Goal: Task Accomplishment & Management: Manage account settings

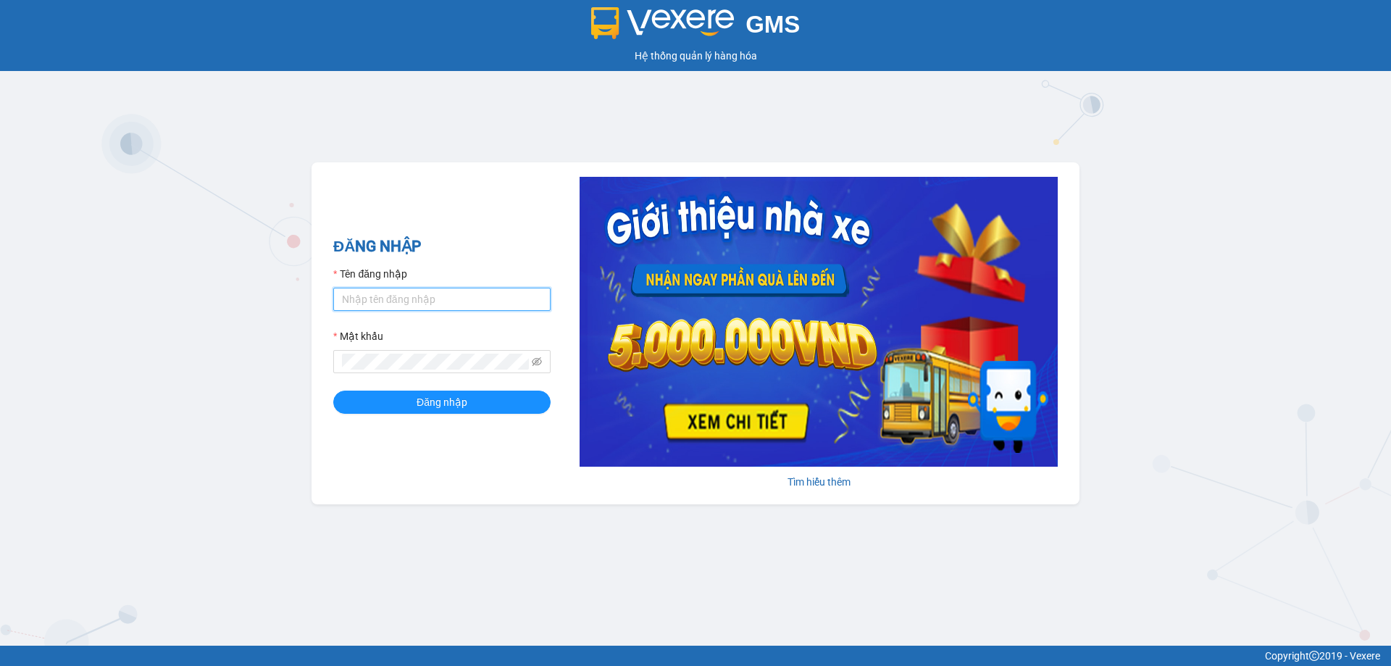
click at [420, 296] on input "Tên đăng nhập" at bounding box center [441, 299] width 217 height 23
type input "nhitd.ct"
click at [416, 409] on button "Đăng nhập" at bounding box center [441, 402] width 217 height 23
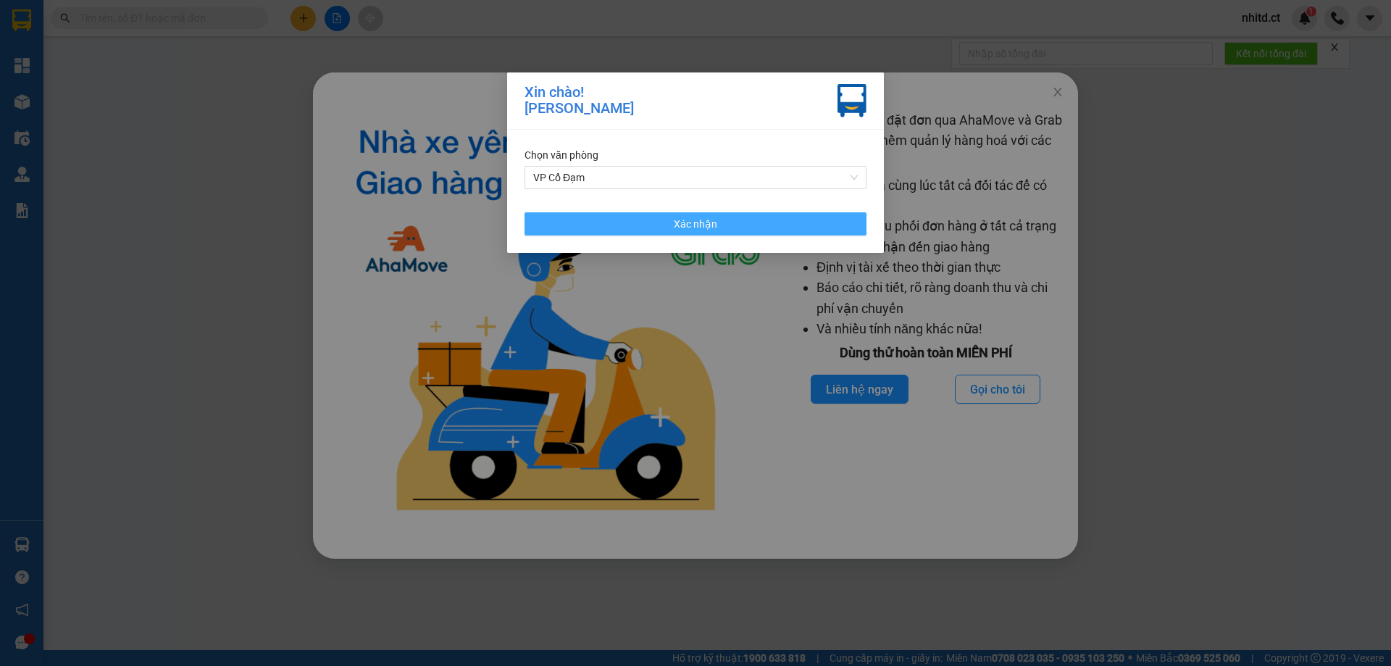
click at [584, 225] on button "Xác nhận" at bounding box center [696, 223] width 342 height 23
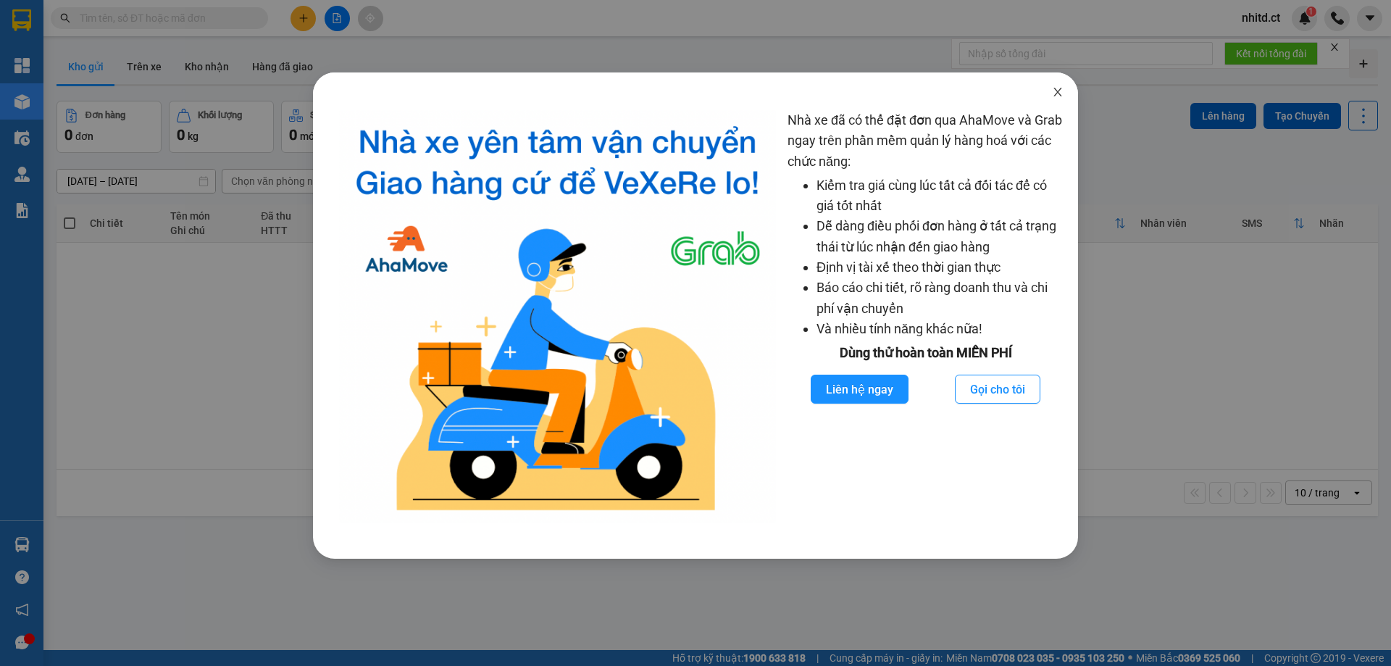
click at [1060, 90] on icon "close" at bounding box center [1057, 92] width 8 height 9
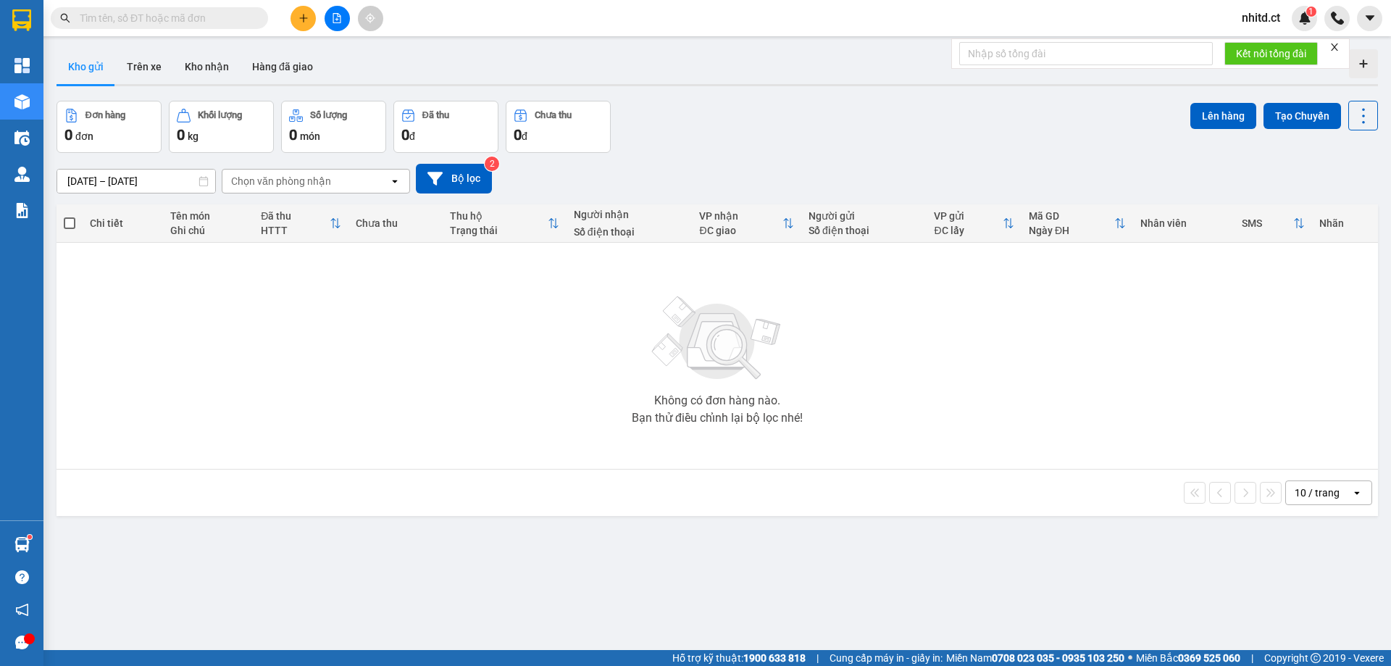
click at [152, 17] on input "text" at bounding box center [165, 18] width 171 height 16
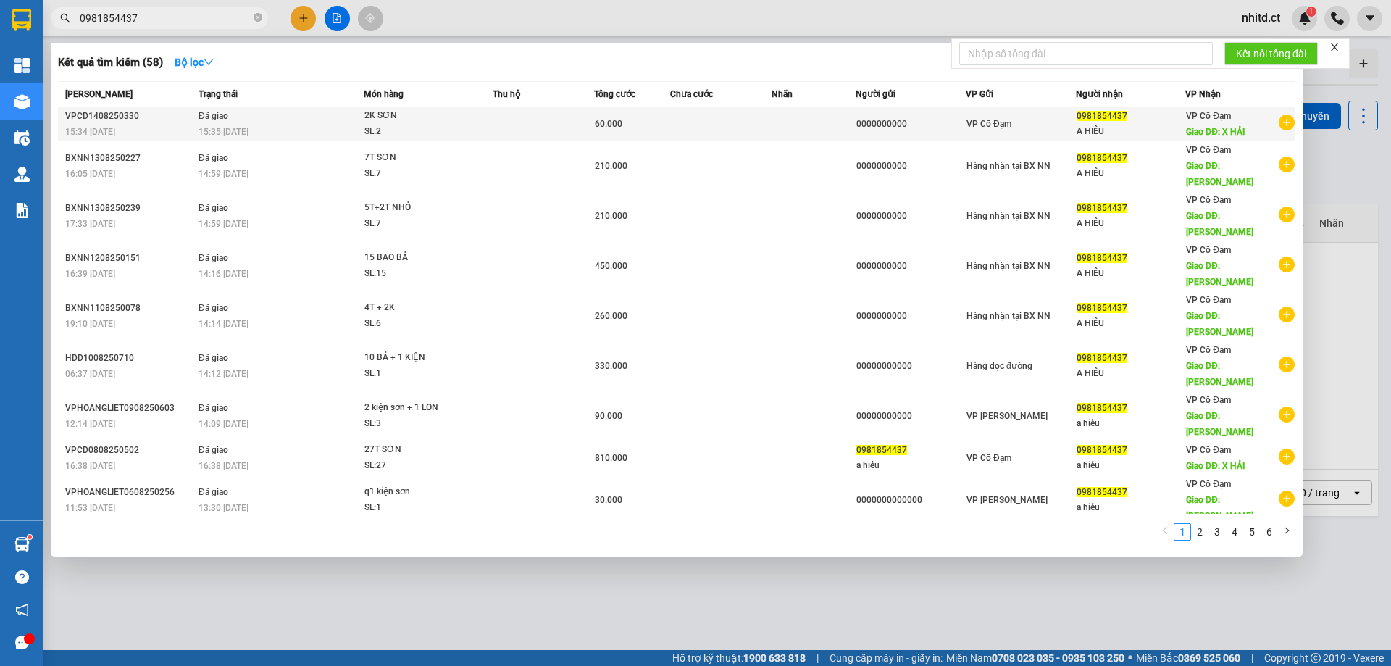
type input "0981854437"
click at [127, 114] on div "VPCD1408250330" at bounding box center [129, 116] width 129 height 15
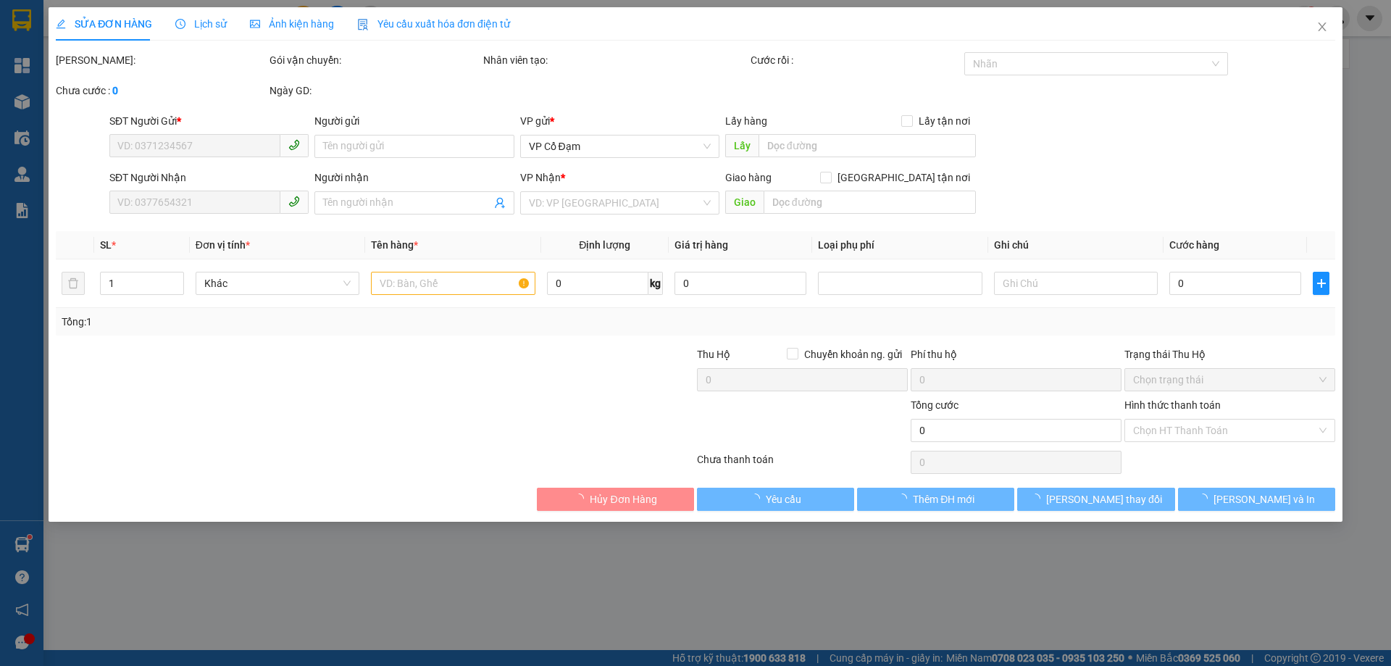
type input "0000000000"
type input "0981854437"
type input "A HIẾU"
type input "X HẢI"
type input "60.000"
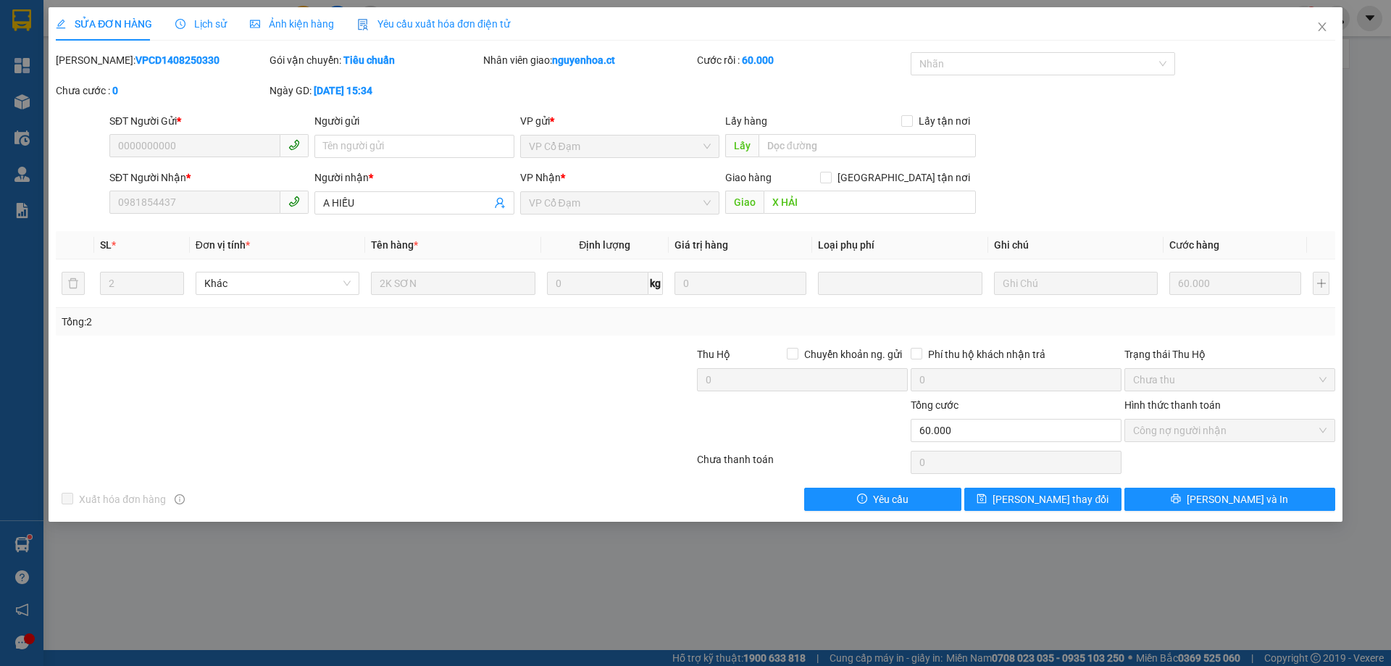
click at [212, 28] on span "Lịch sử" at bounding box center [200, 24] width 51 height 12
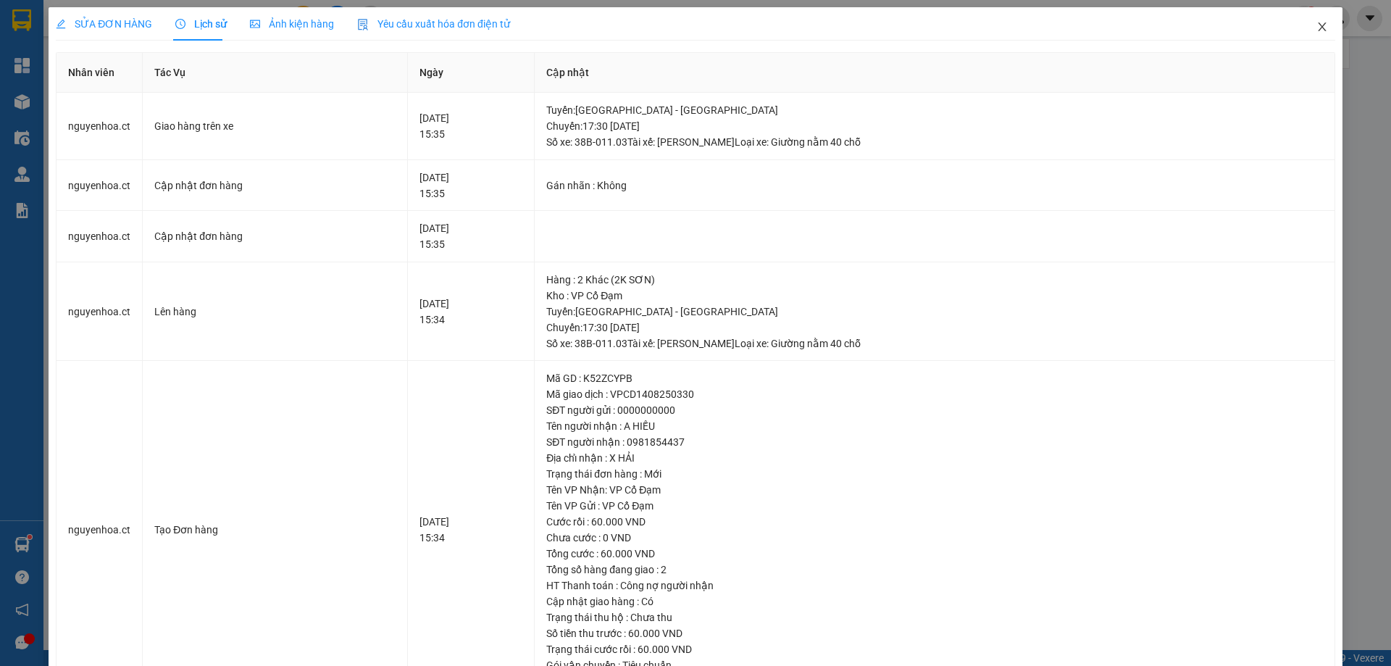
click at [1318, 24] on icon "close" at bounding box center [1322, 26] width 8 height 9
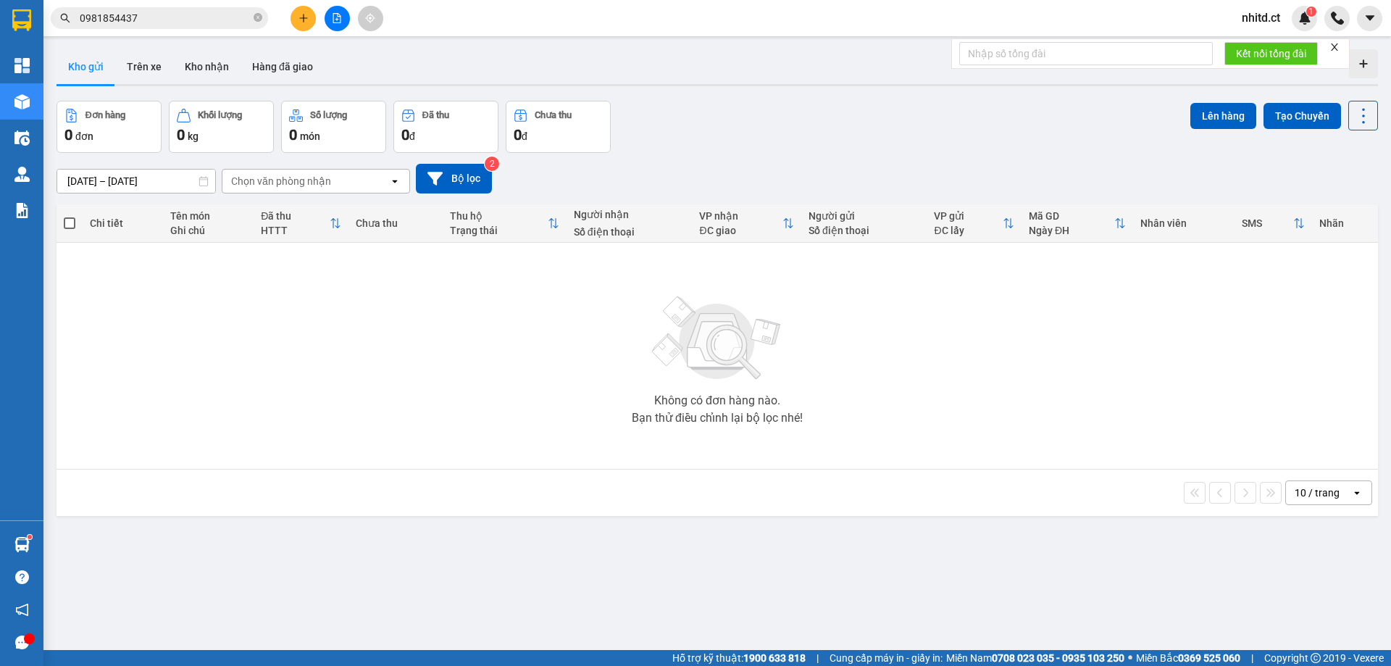
click at [149, 18] on input "0981854437" at bounding box center [165, 18] width 171 height 16
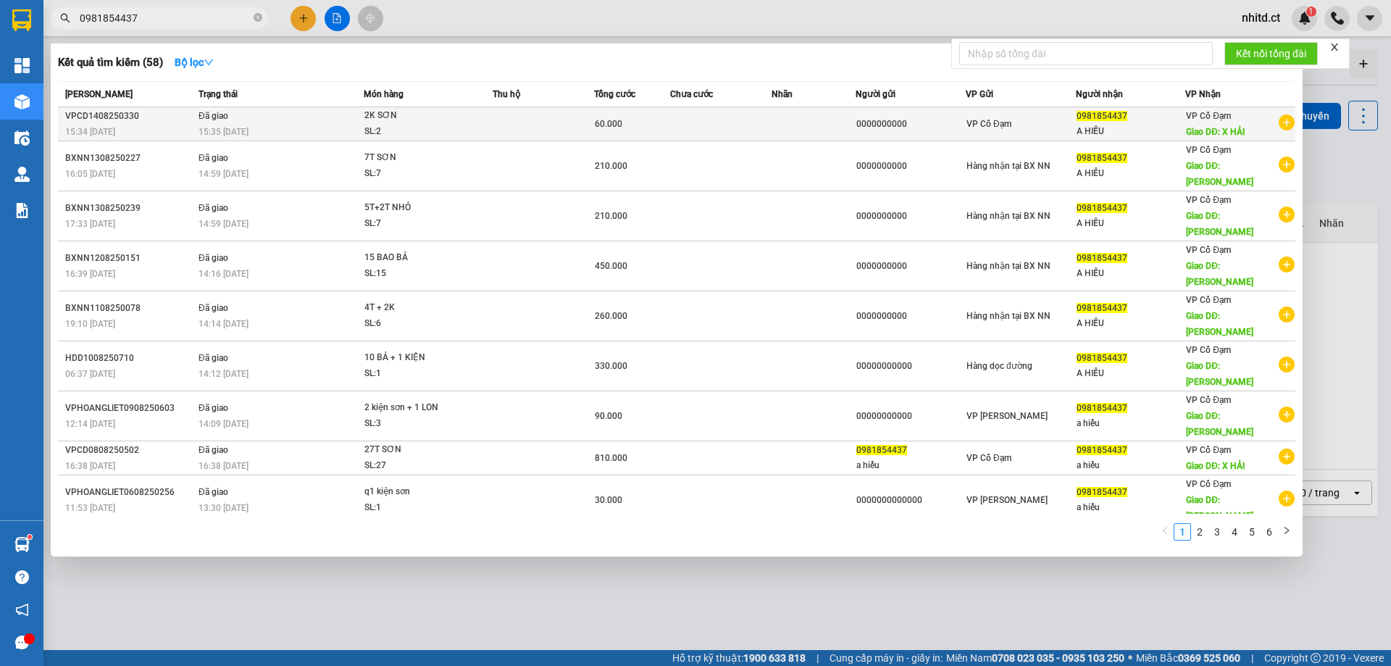
click at [105, 118] on div "VPCD1408250330" at bounding box center [129, 116] width 129 height 15
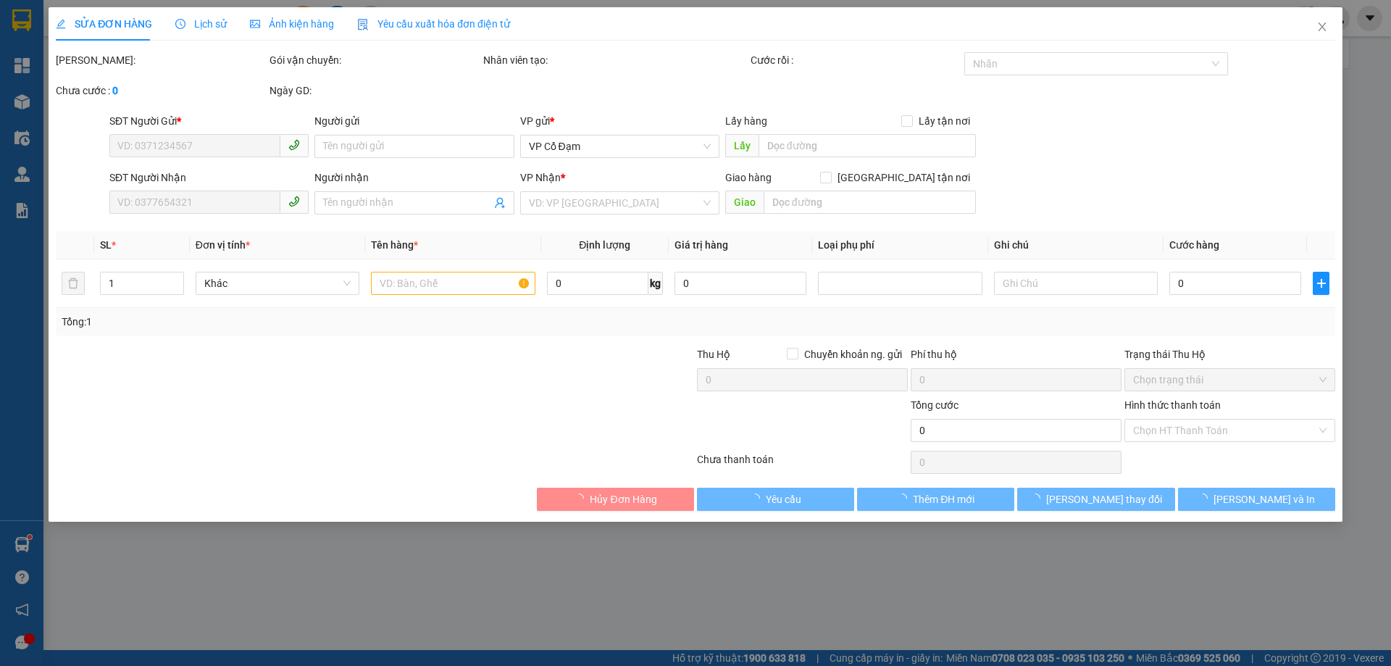
type input "0000000000"
type input "0981854437"
type input "A HIẾU"
type input "X HẢI"
type input "60.000"
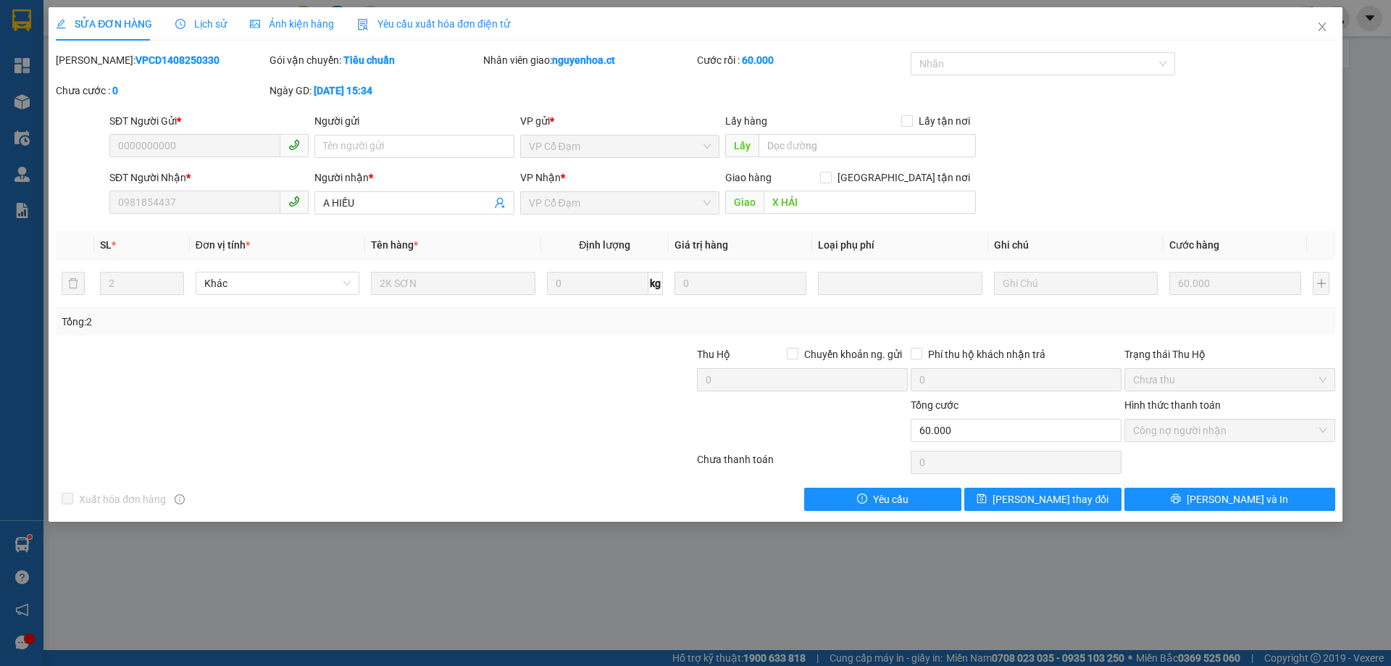
click at [202, 28] on span "Lịch sử" at bounding box center [200, 24] width 51 height 12
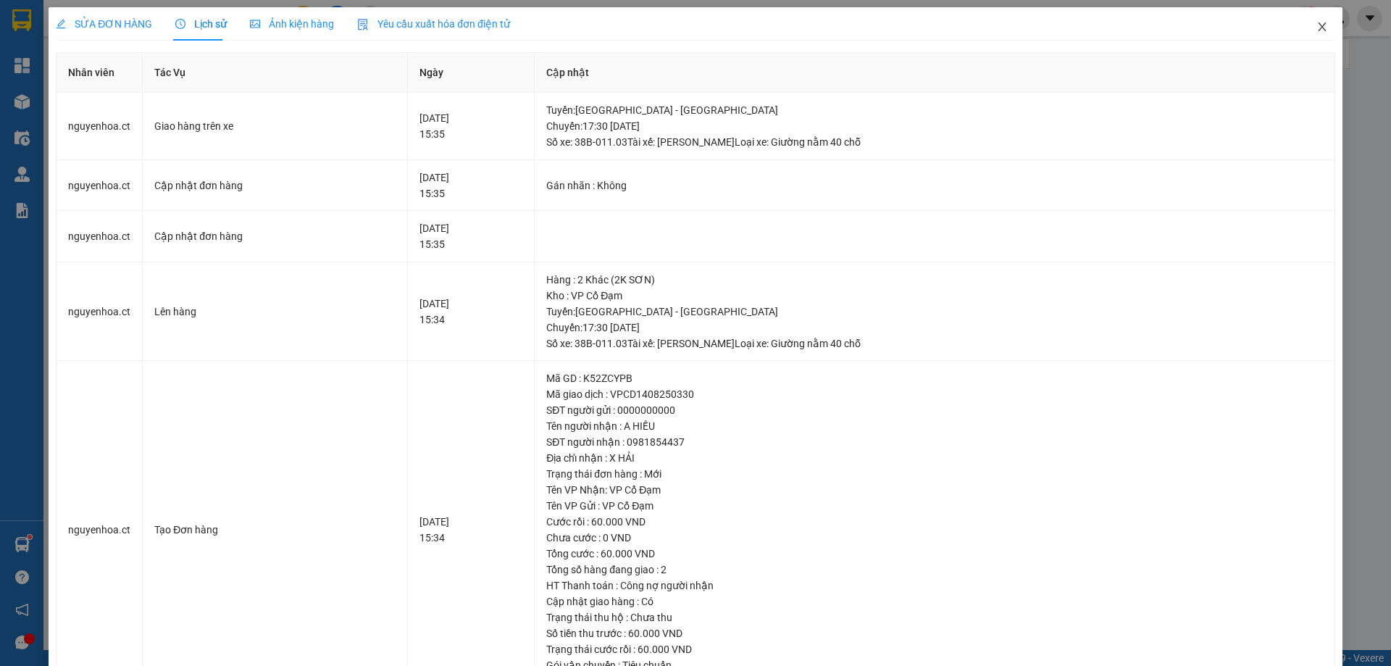
click at [1316, 22] on icon "close" at bounding box center [1322, 27] width 12 height 12
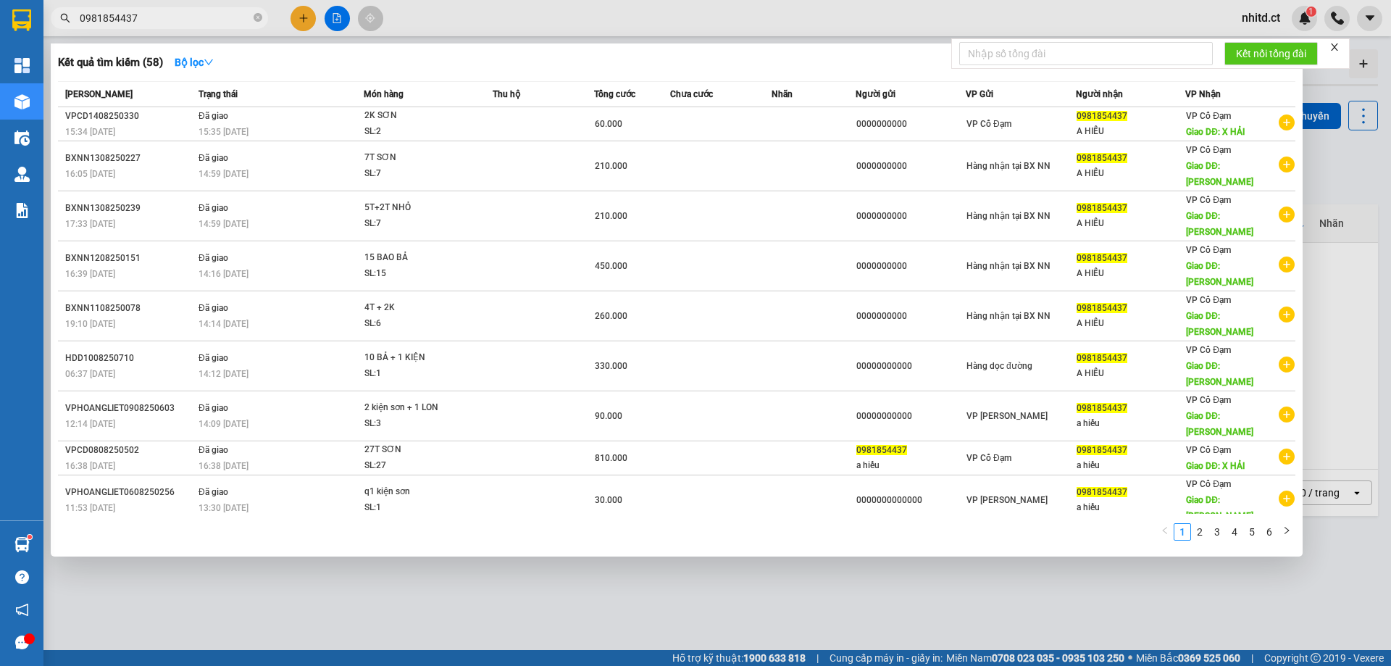
click at [166, 14] on input "0981854437" at bounding box center [165, 18] width 171 height 16
click at [261, 14] on icon "close-circle" at bounding box center [258, 17] width 9 height 9
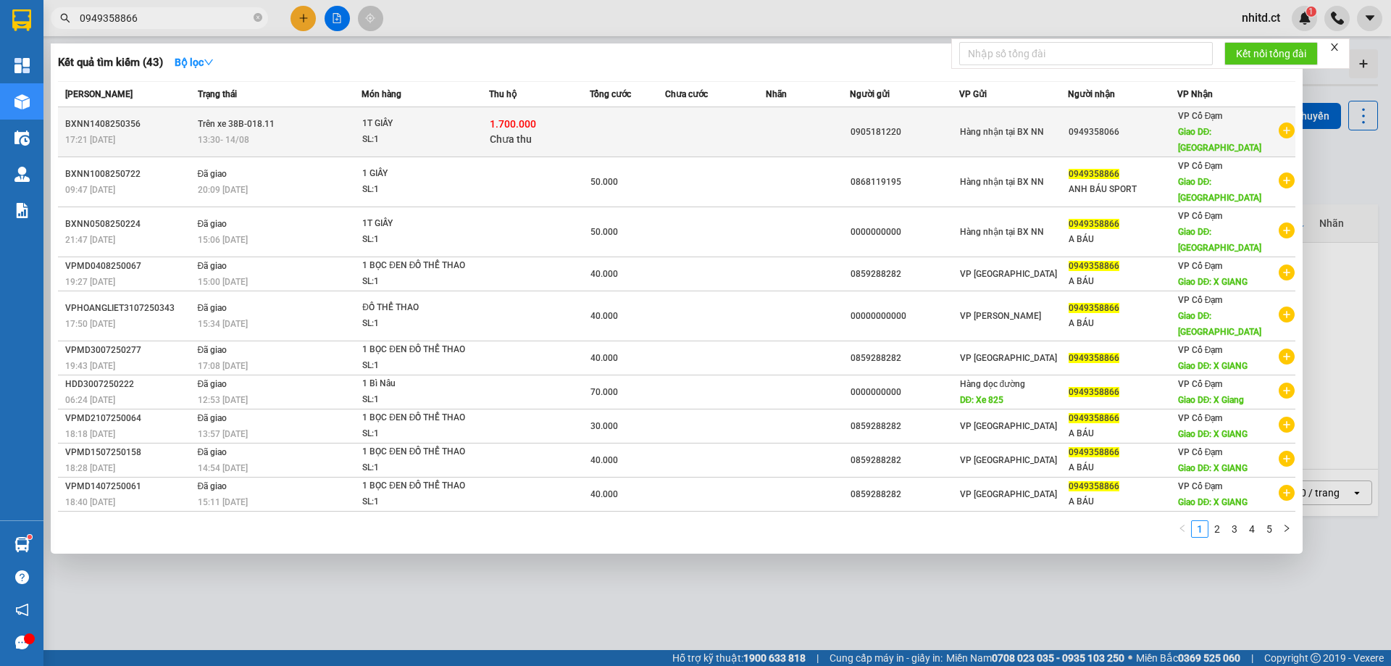
type input "0949358866"
click at [239, 132] on div "13:30 - 14/08" at bounding box center [280, 140] width 164 height 16
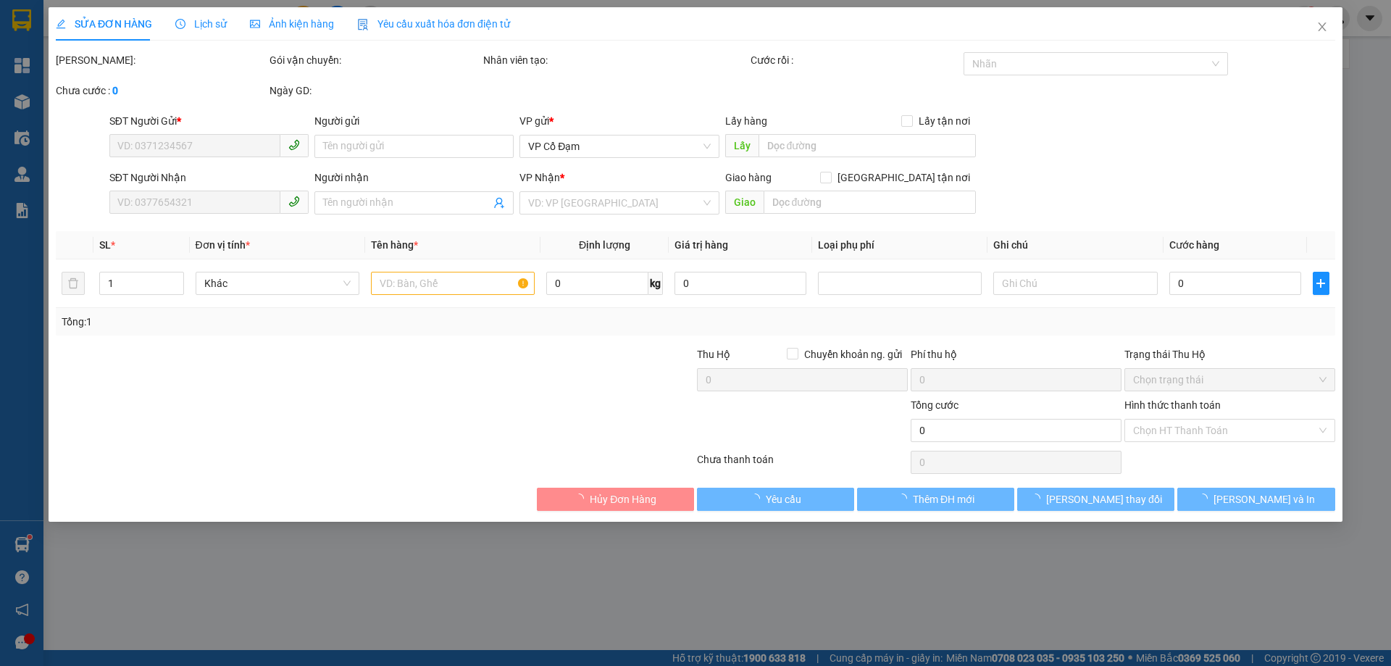
type input "0905181220"
type input "0949358066"
type input "XUÂN GIANG"
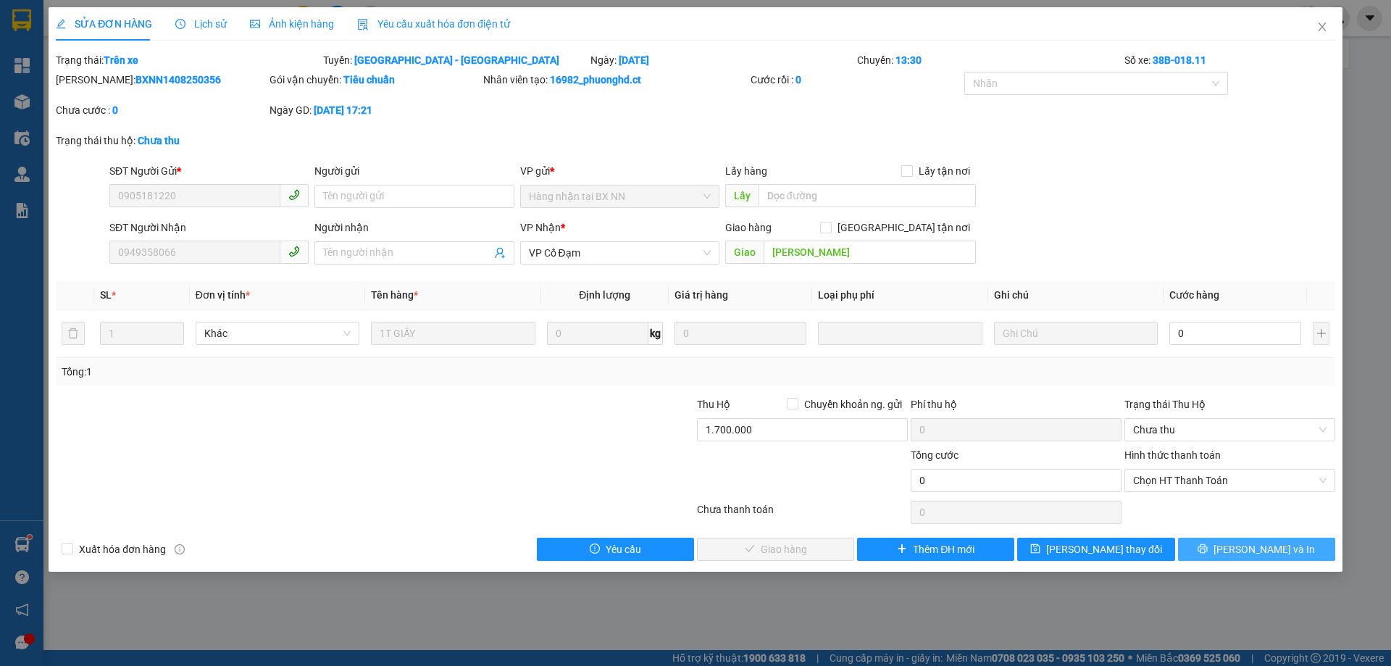
click at [1208, 548] on icon "printer" at bounding box center [1203, 548] width 10 height 10
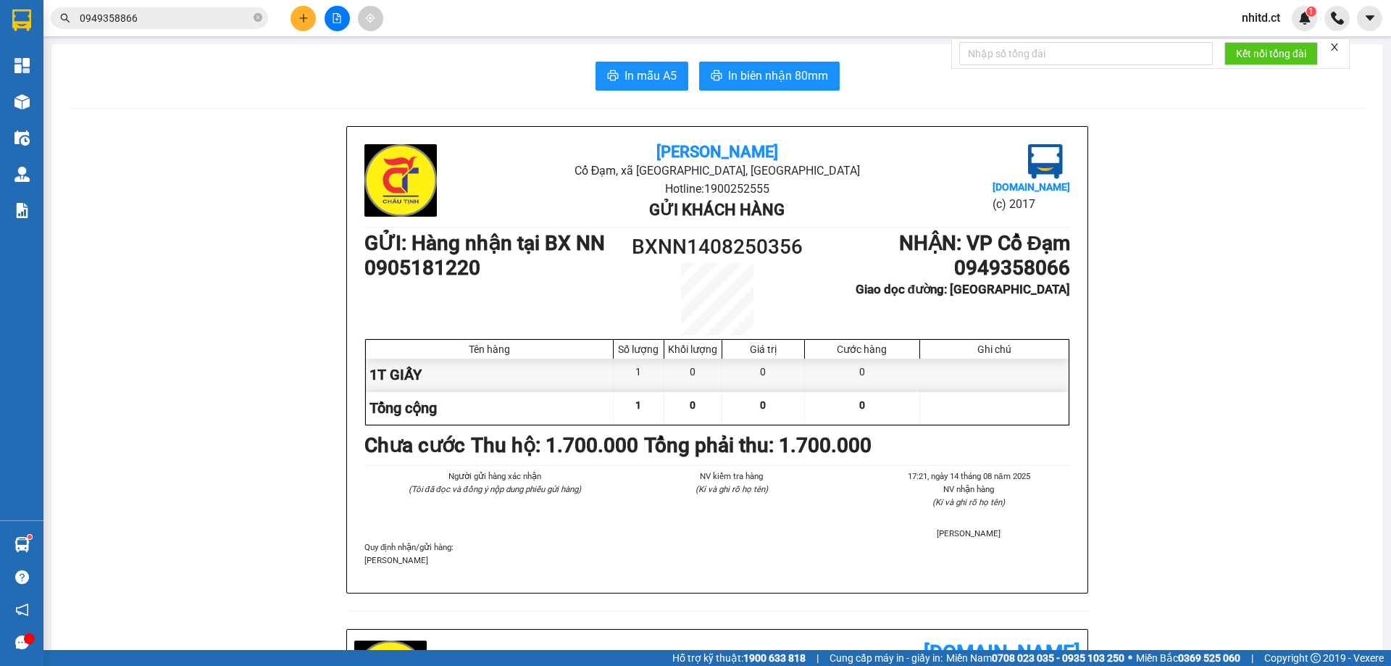
click at [195, 25] on input "0949358866" at bounding box center [165, 18] width 171 height 16
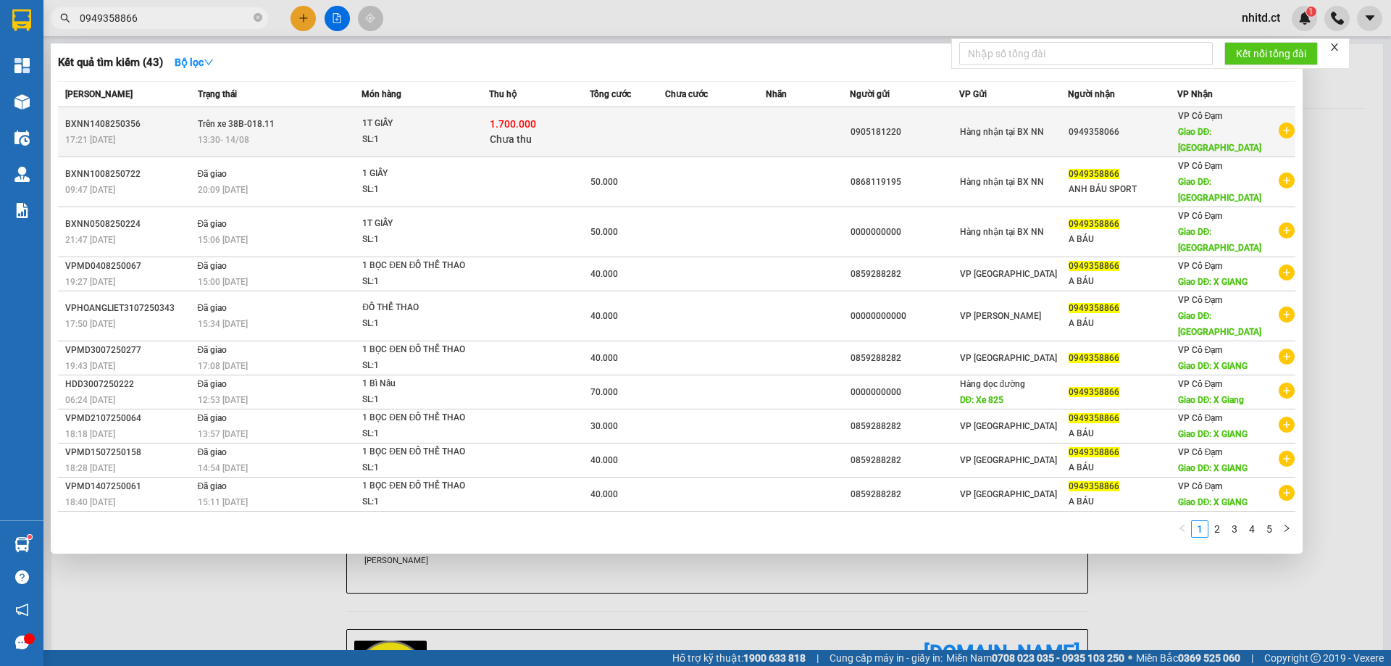
click at [278, 123] on td "Trên xe 38B-018.11 13:30 - 14/08" at bounding box center [278, 132] width 168 height 50
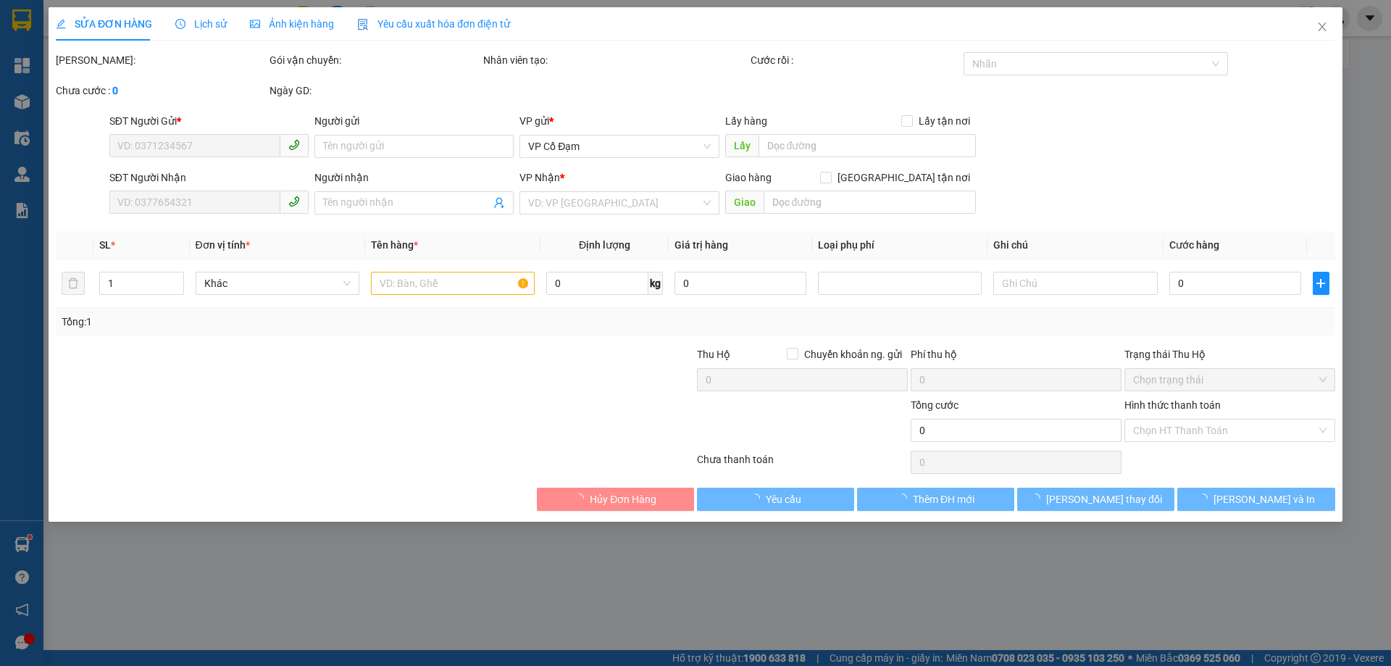
type input "0905181220"
type input "0949358066"
type input "XUÂN GIANG"
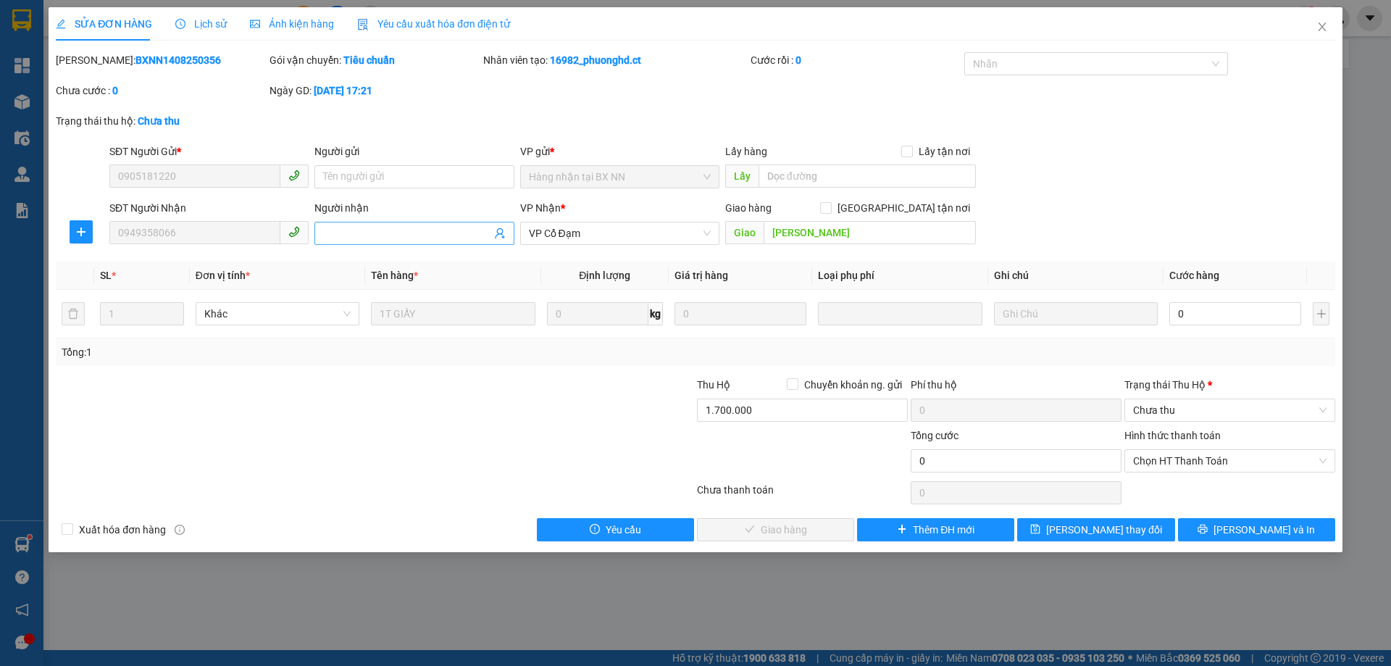
click at [375, 235] on input "Người nhận" at bounding box center [406, 233] width 167 height 16
type input "Số đúng 0949358866"
click at [1114, 530] on span "Lưu thay đổi" at bounding box center [1104, 530] width 116 height 16
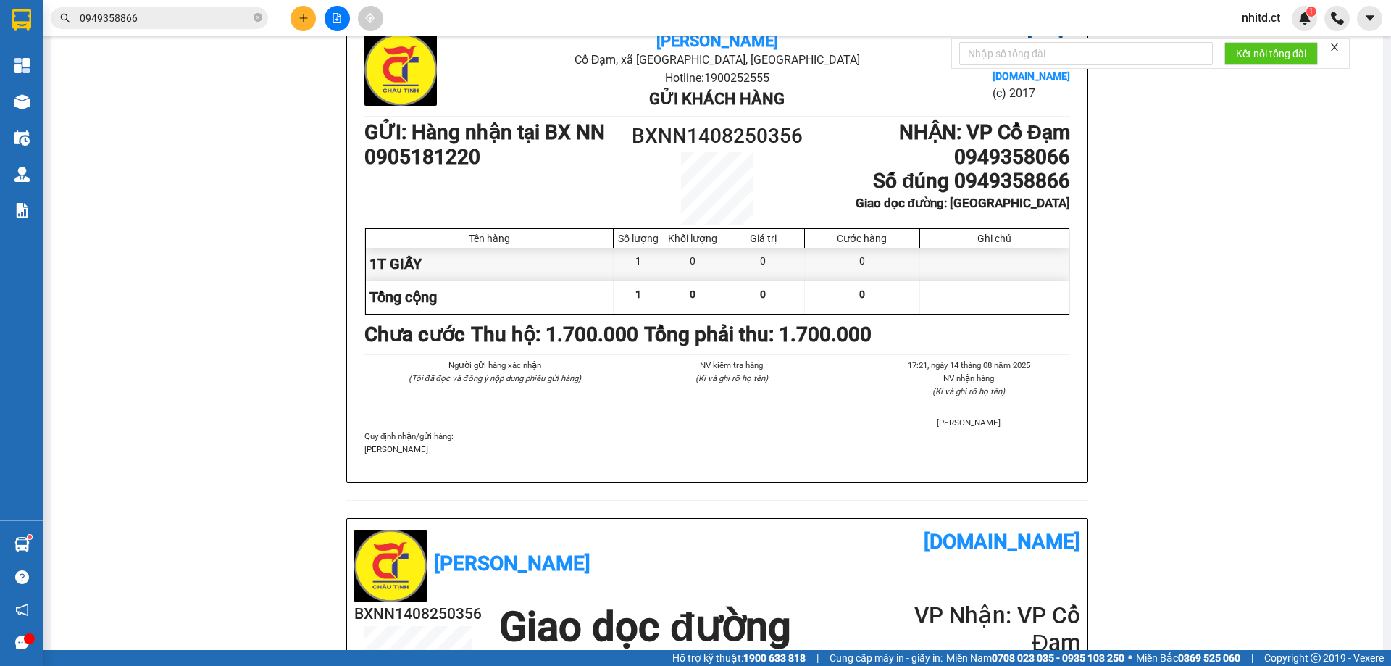
scroll to position [145, 0]
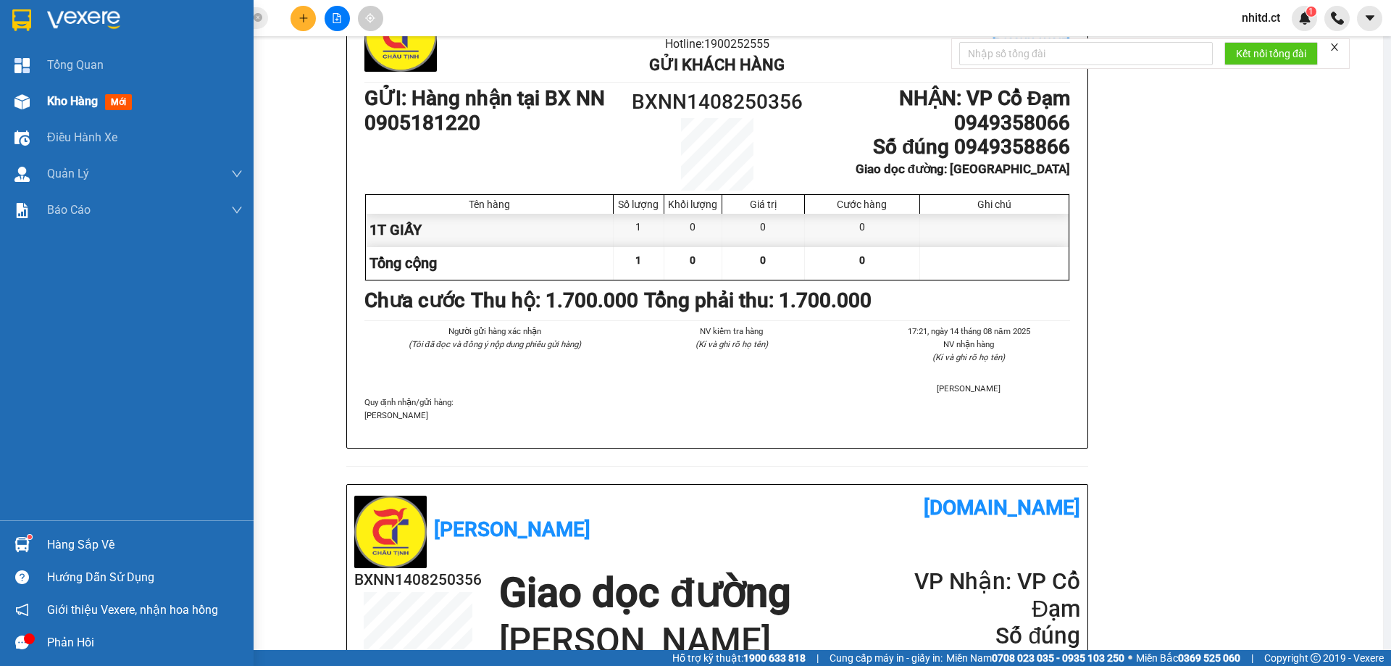
click at [61, 103] on span "Kho hàng" at bounding box center [72, 101] width 51 height 14
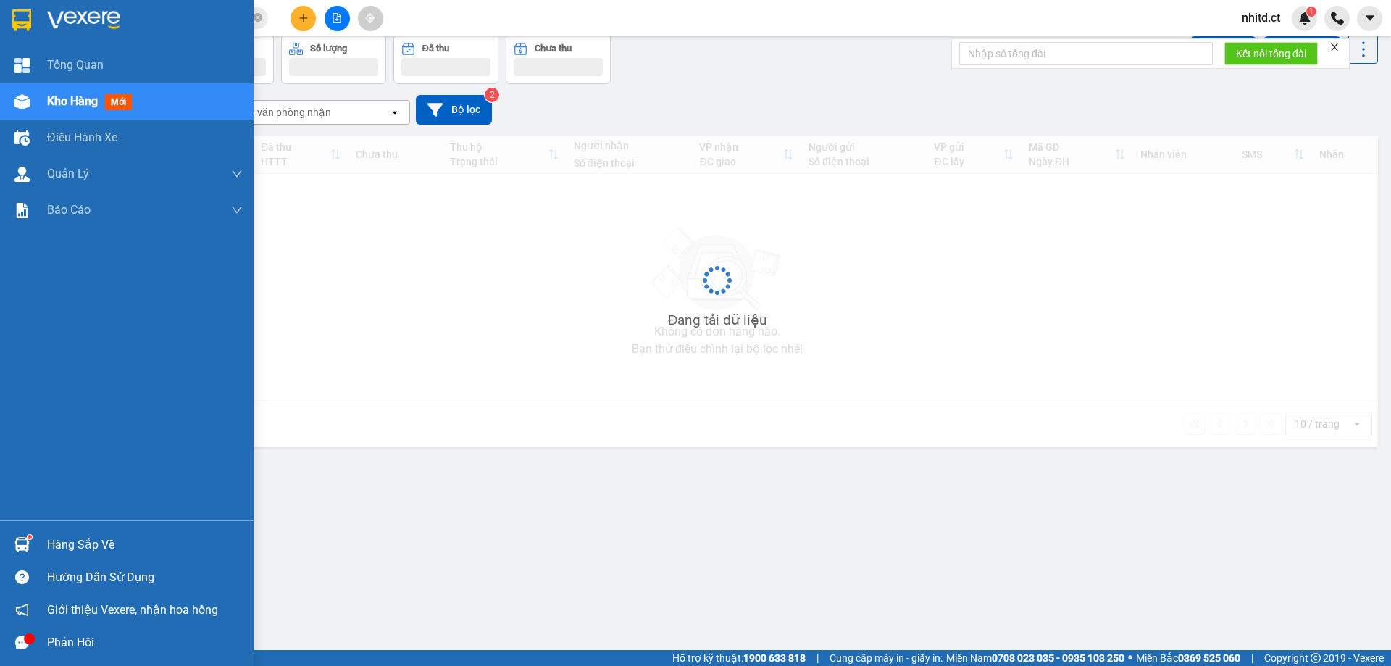
scroll to position [67, 0]
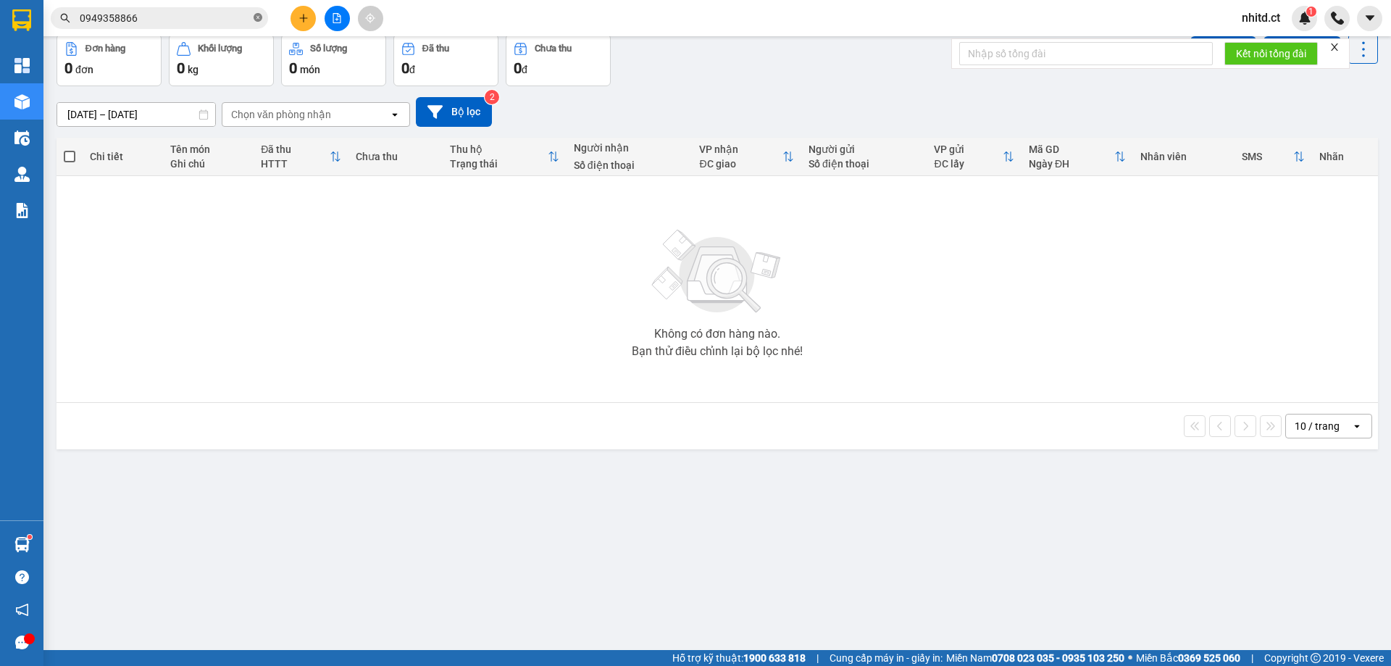
click at [257, 16] on icon "close-circle" at bounding box center [258, 17] width 9 height 9
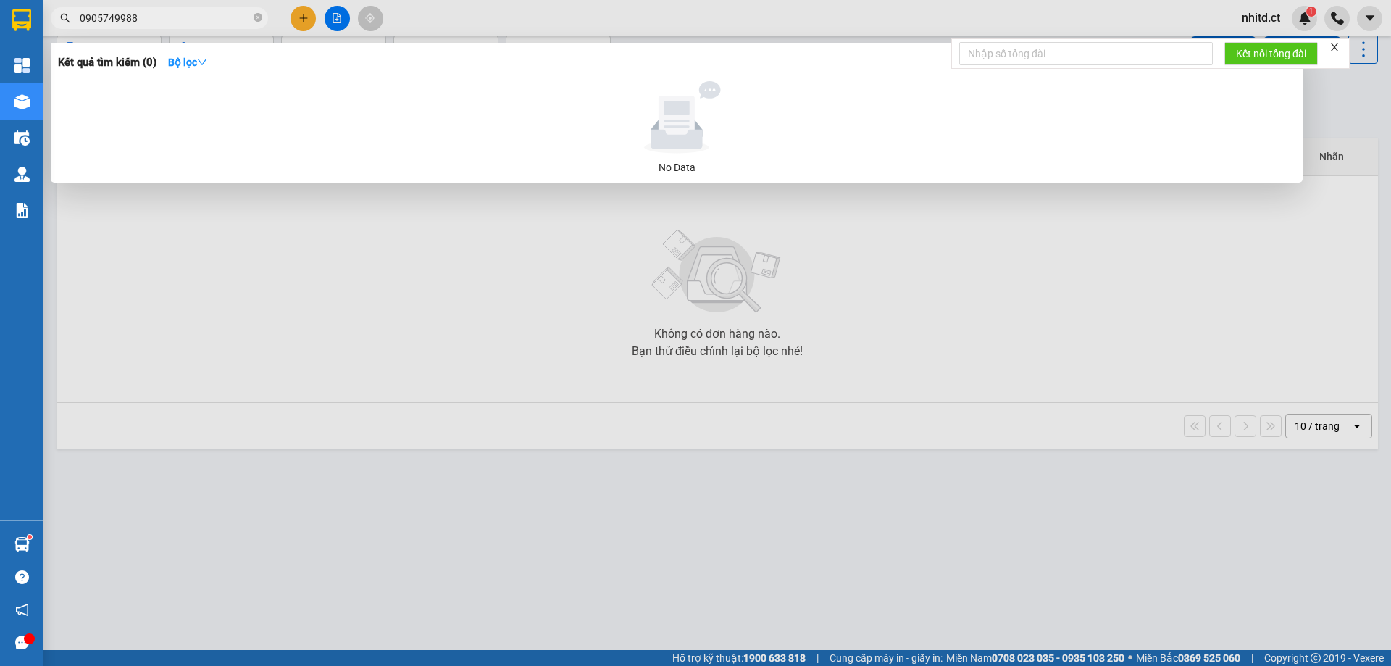
click at [97, 17] on input "0905749988" at bounding box center [165, 18] width 171 height 16
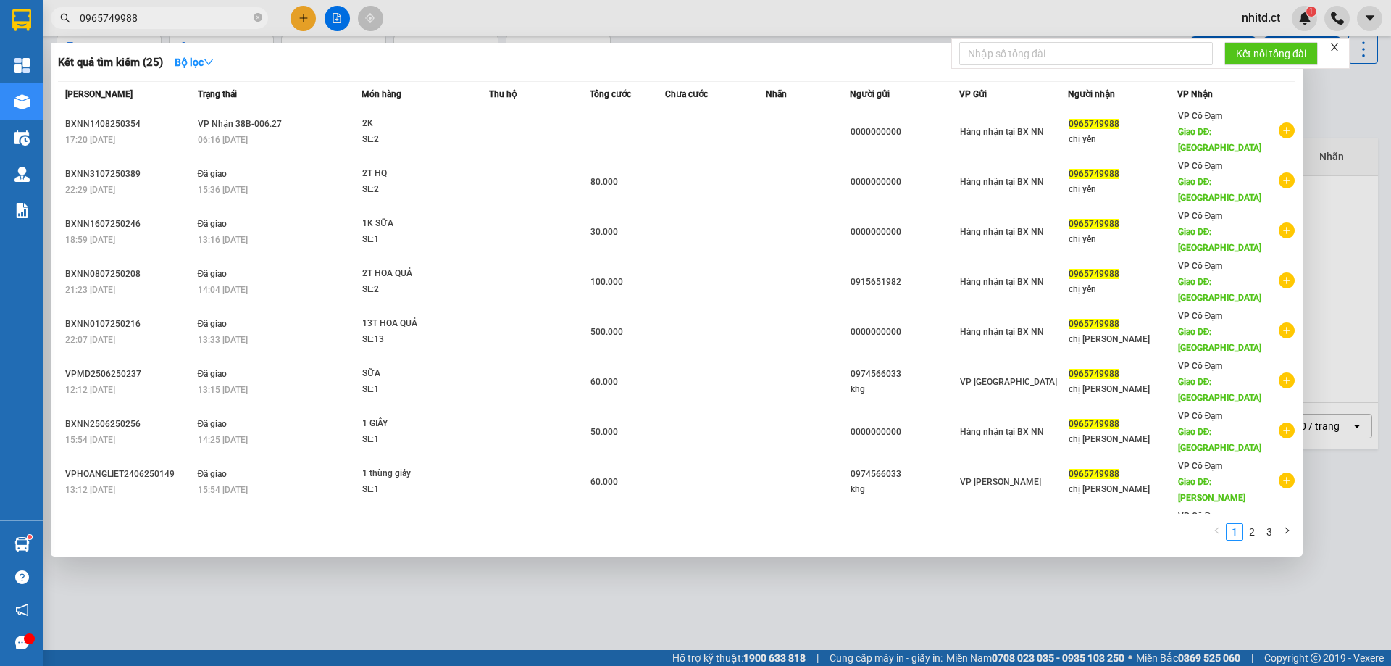
type input "0965749988"
